Goal: Task Accomplishment & Management: Use online tool/utility

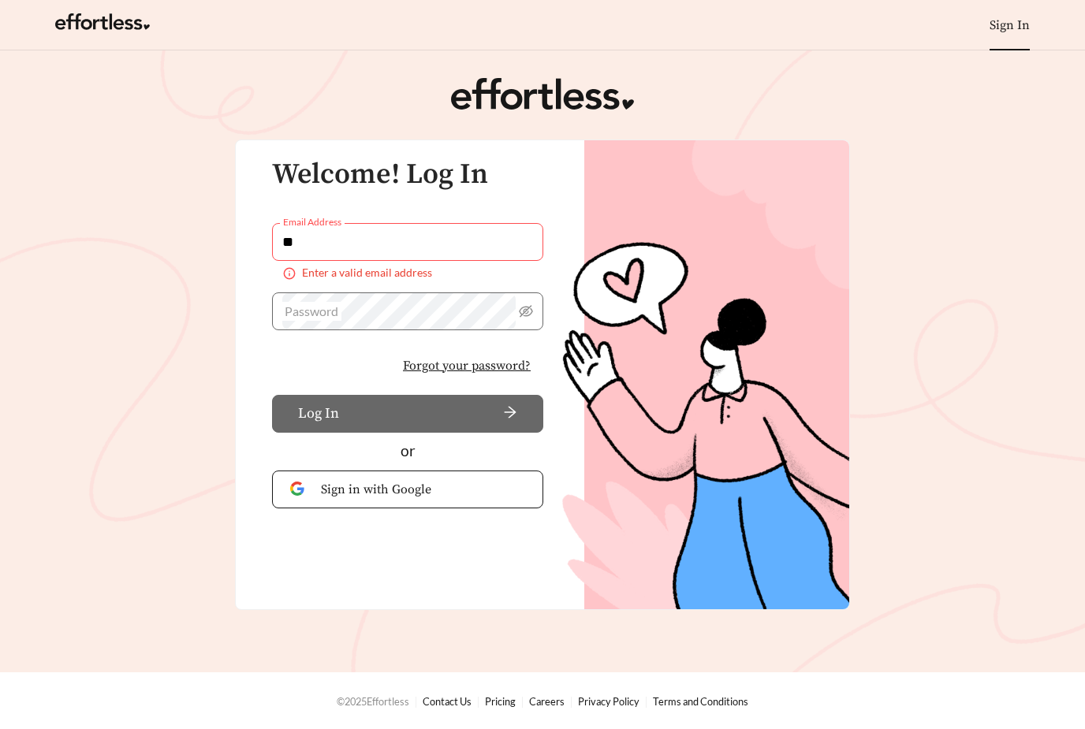
type input "*"
type input "**********"
click at [408, 413] on button "Log In" at bounding box center [407, 414] width 271 height 38
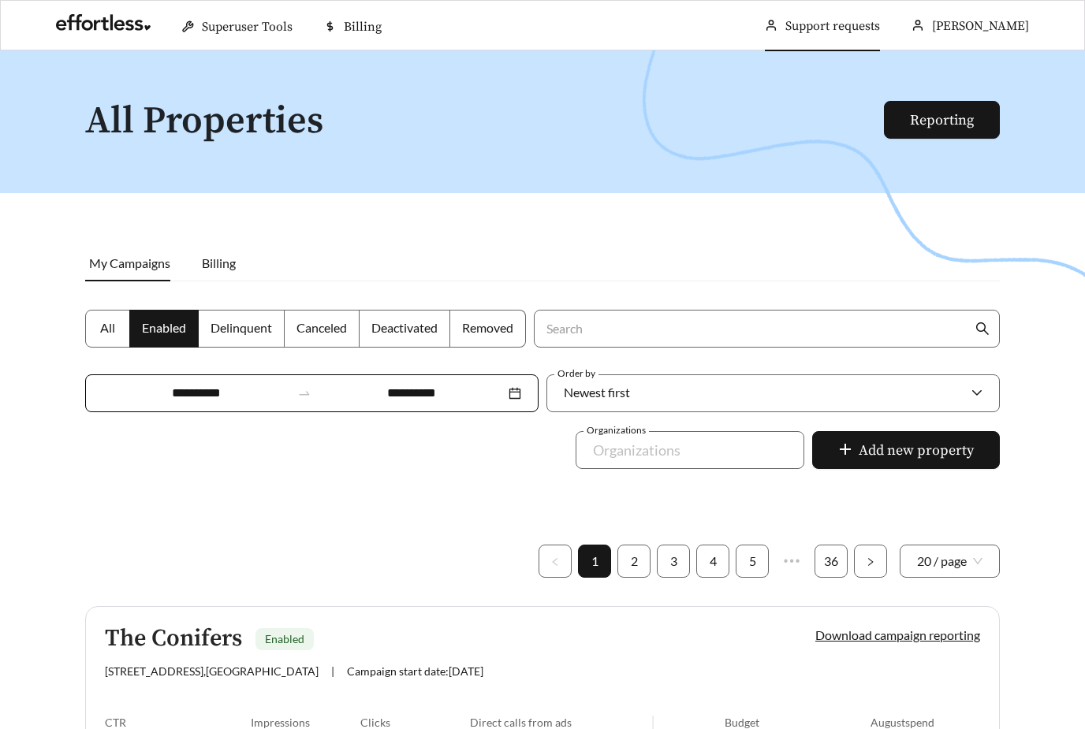
click at [804, 34] on link "Support requests" at bounding box center [832, 26] width 95 height 16
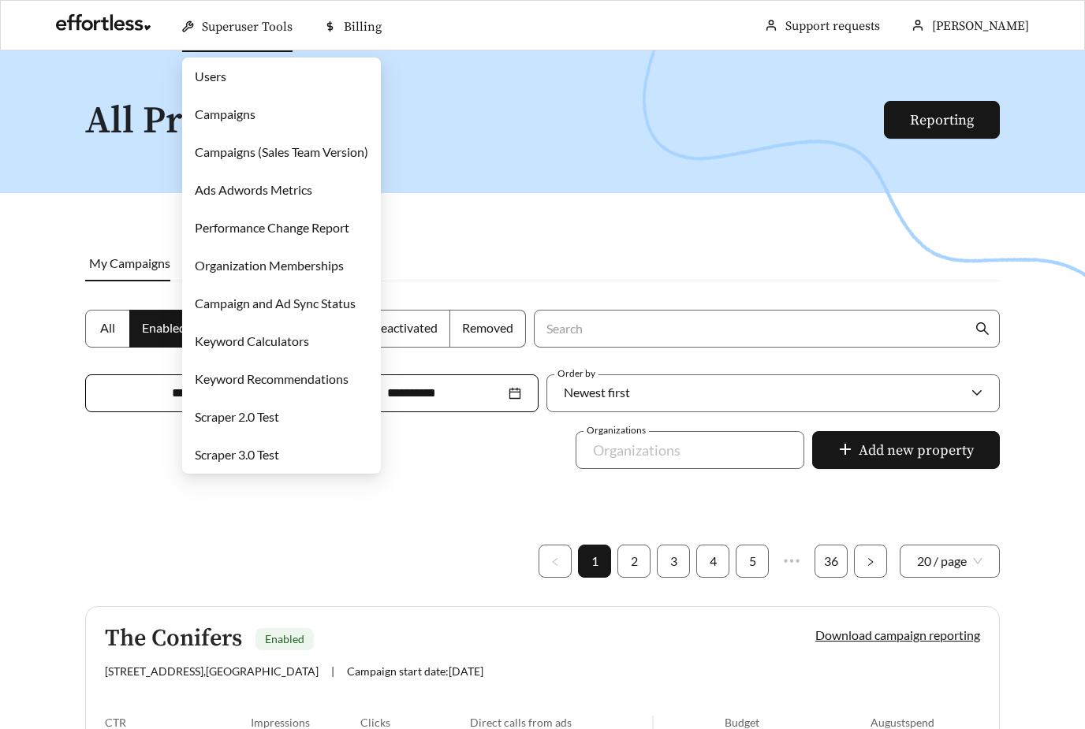
click at [265, 34] on span "Superuser Tools" at bounding box center [247, 27] width 91 height 16
click at [232, 106] on link "Campaigns" at bounding box center [225, 113] width 61 height 15
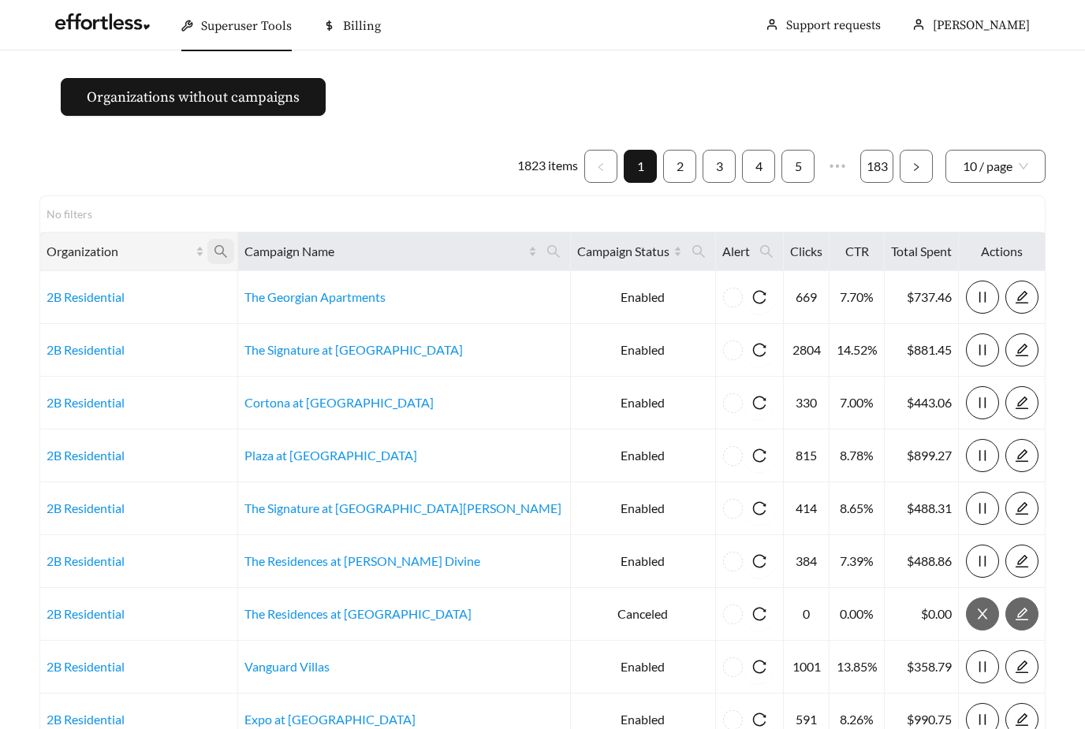
click at [228, 254] on icon "search" at bounding box center [221, 251] width 14 height 14
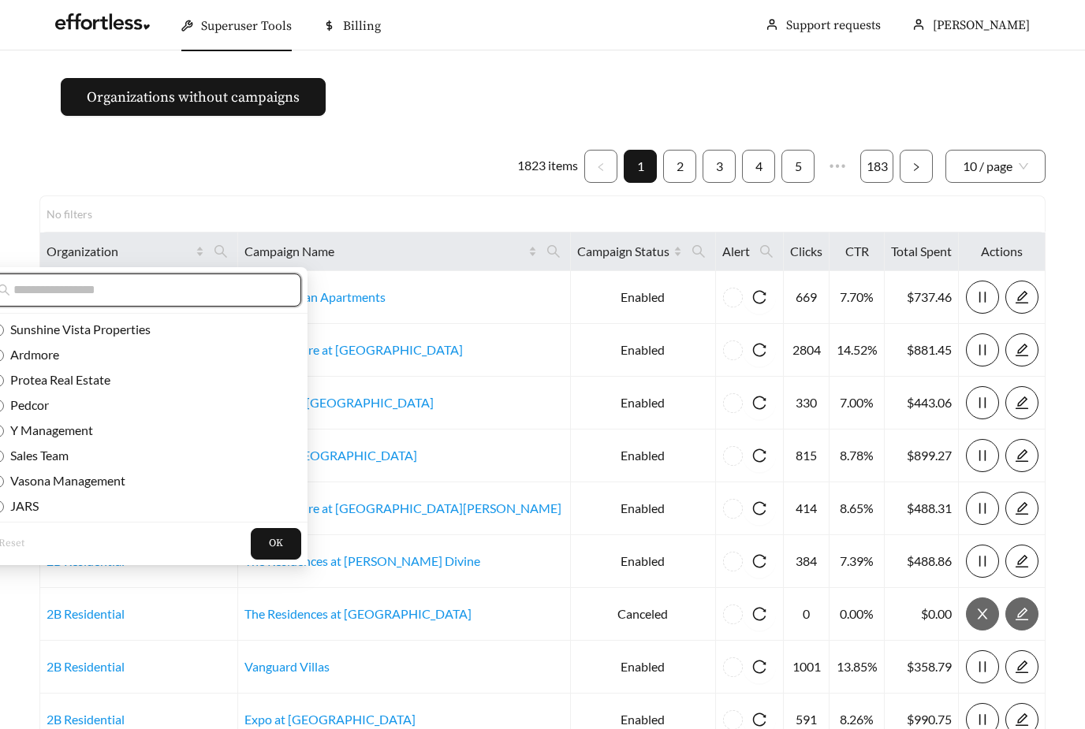
click at [191, 295] on input "text" at bounding box center [148, 290] width 270 height 19
click at [32, 509] on span "JARS" at bounding box center [21, 505] width 35 height 15
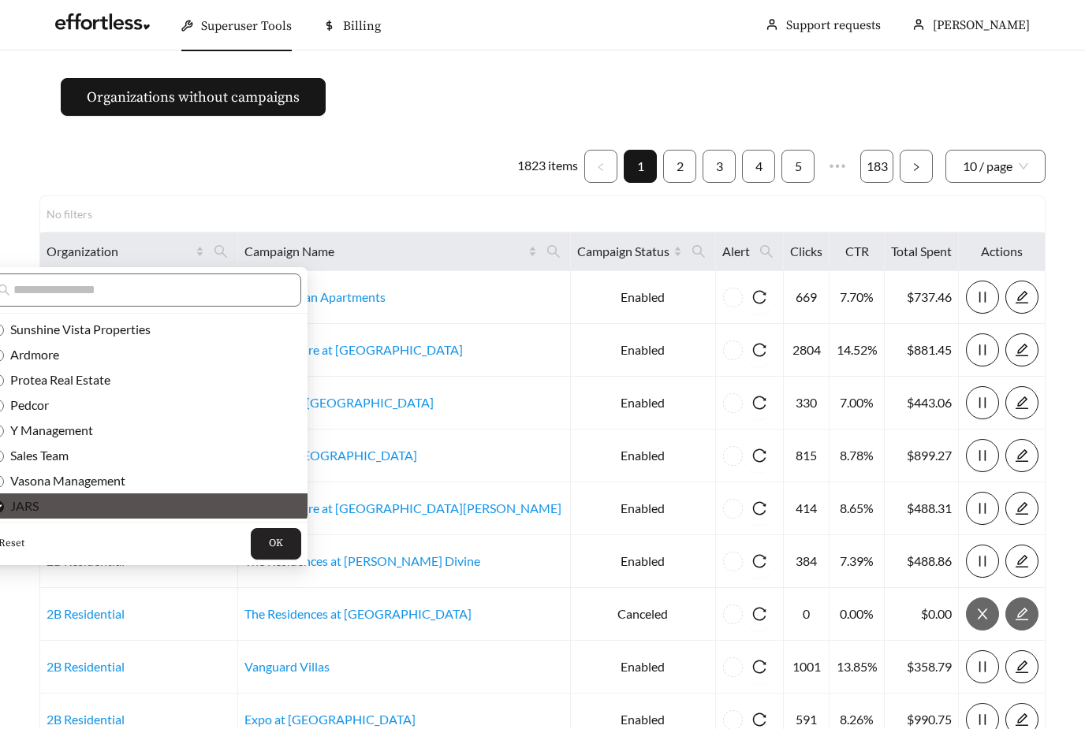
click at [251, 547] on button "OK" at bounding box center [276, 544] width 50 height 32
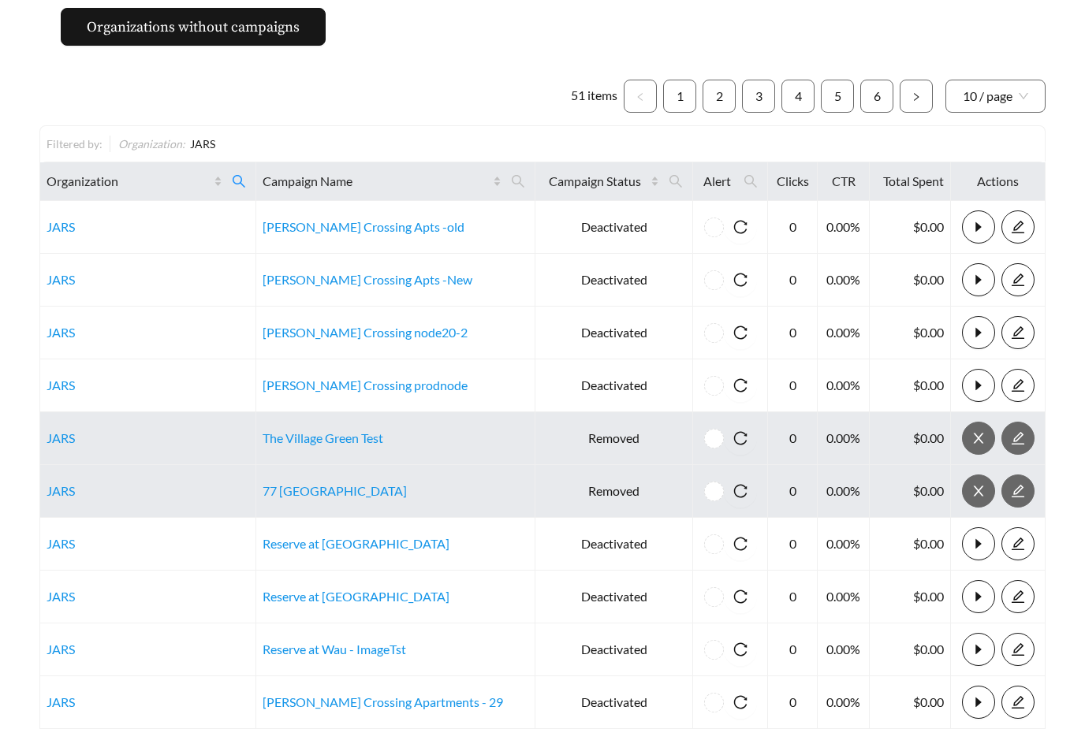
scroll to position [47, 0]
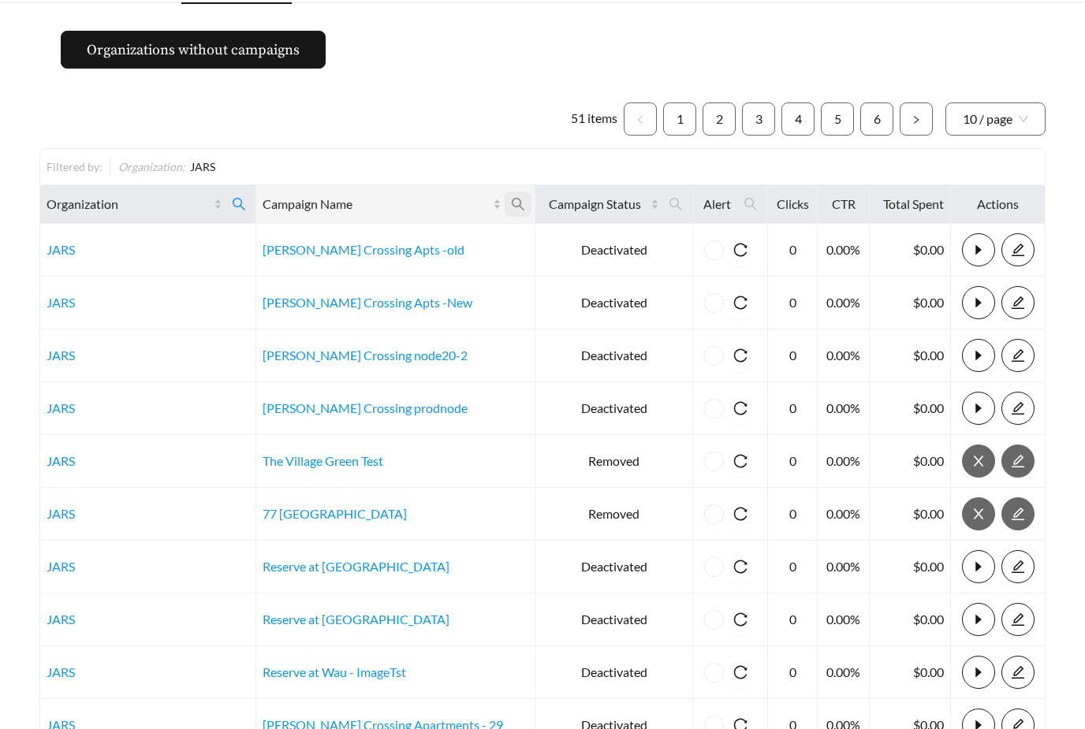
click at [512, 208] on icon "search" at bounding box center [518, 204] width 13 height 13
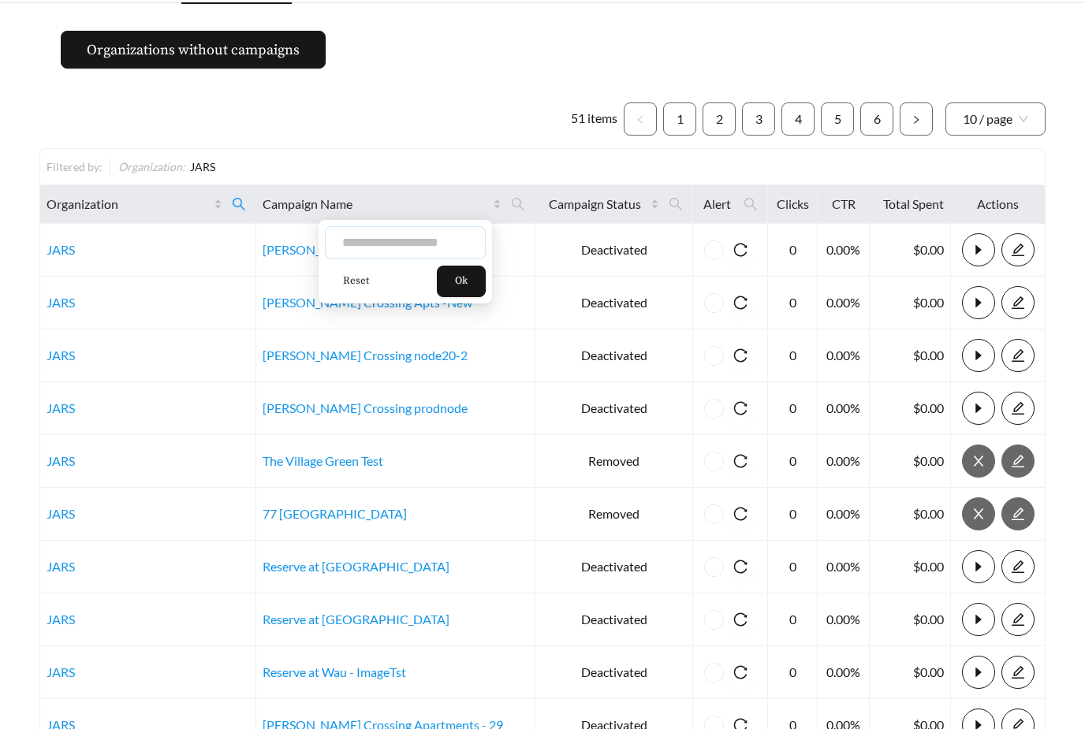
click at [431, 236] on input "text" at bounding box center [405, 242] width 161 height 33
type input "******"
click at [478, 288] on button "Ok" at bounding box center [461, 282] width 49 height 32
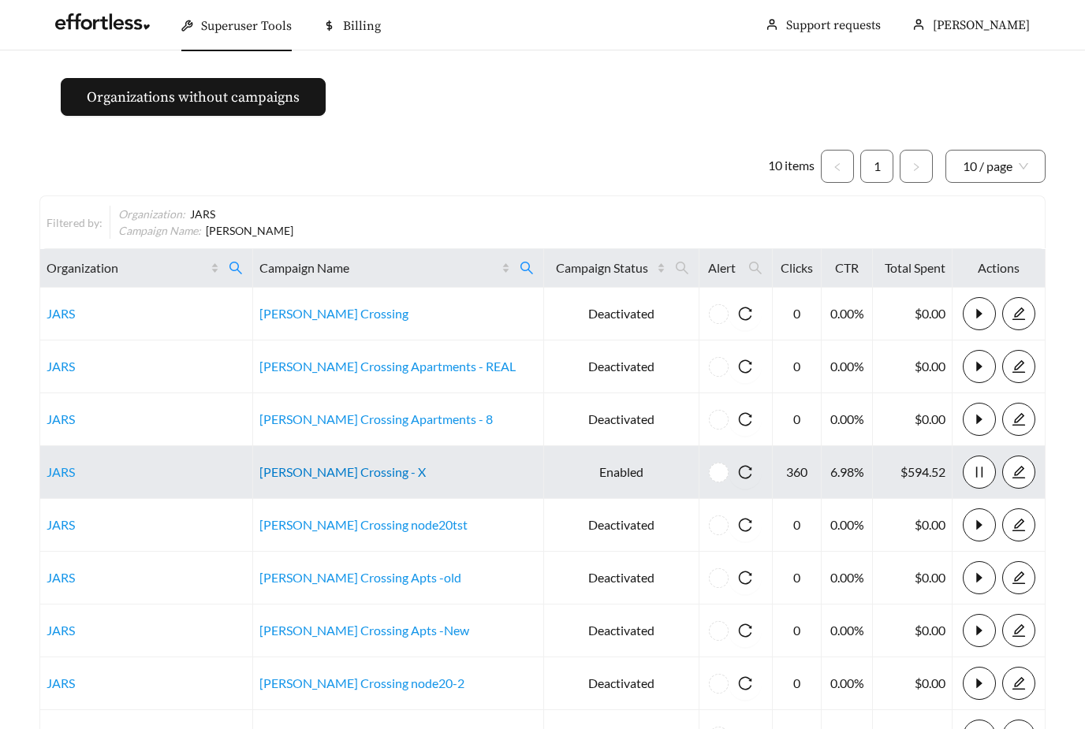
click at [330, 478] on link "[PERSON_NAME] Crossing - X" at bounding box center [342, 471] width 166 height 15
